Goal: Information Seeking & Learning: Learn about a topic

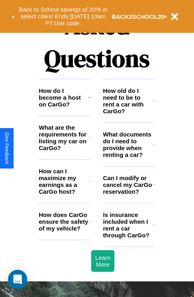
scroll to position [970, 0]
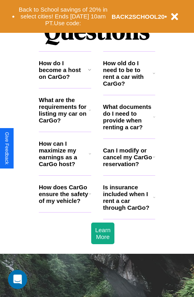
click at [65, 80] on h3 "How do I become a host on CarGo?" at bounding box center [63, 70] width 49 height 20
click at [89, 73] on icon at bounding box center [89, 69] width 3 height 6
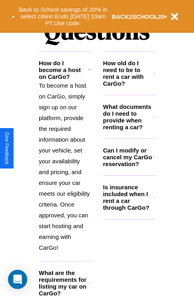
click at [90, 286] on icon at bounding box center [90, 283] width 2 height 6
click at [154, 160] on icon at bounding box center [154, 157] width 2 height 6
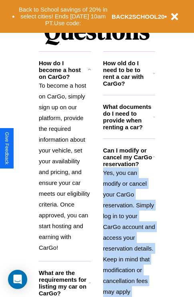
scroll to position [1255, 0]
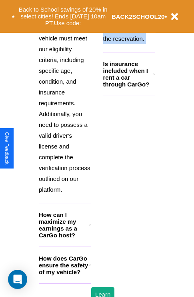
click at [65, 275] on h3 "How does CarGo ensure the safety of my vehicle?" at bounding box center [64, 265] width 50 height 20
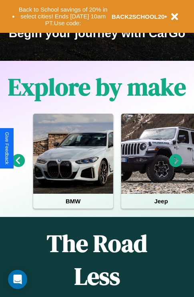
scroll to position [123, 0]
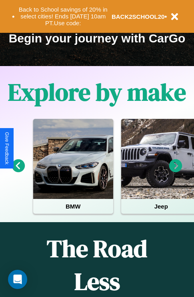
click at [176, 171] on icon at bounding box center [175, 165] width 13 height 13
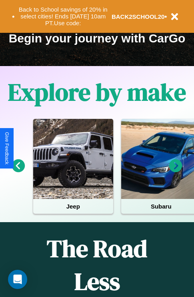
click at [176, 171] on icon at bounding box center [175, 165] width 13 height 13
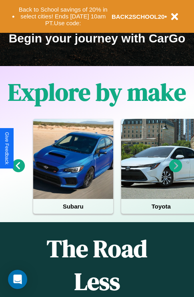
click at [176, 171] on icon at bounding box center [175, 165] width 13 height 13
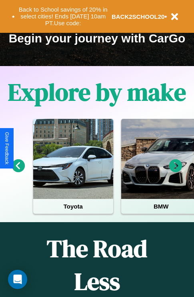
click at [18, 171] on icon at bounding box center [18, 165] width 13 height 13
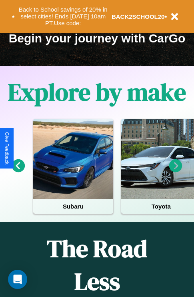
click at [176, 171] on icon at bounding box center [175, 165] width 13 height 13
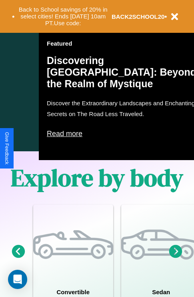
scroll to position [426, 0]
